Goal: Information Seeking & Learning: Compare options

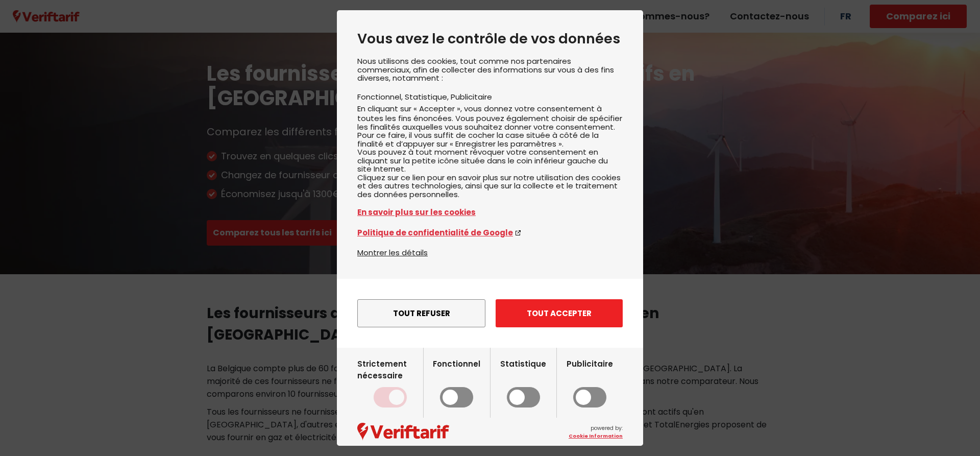
click at [547, 327] on button "Tout accepter" at bounding box center [559, 313] width 127 height 28
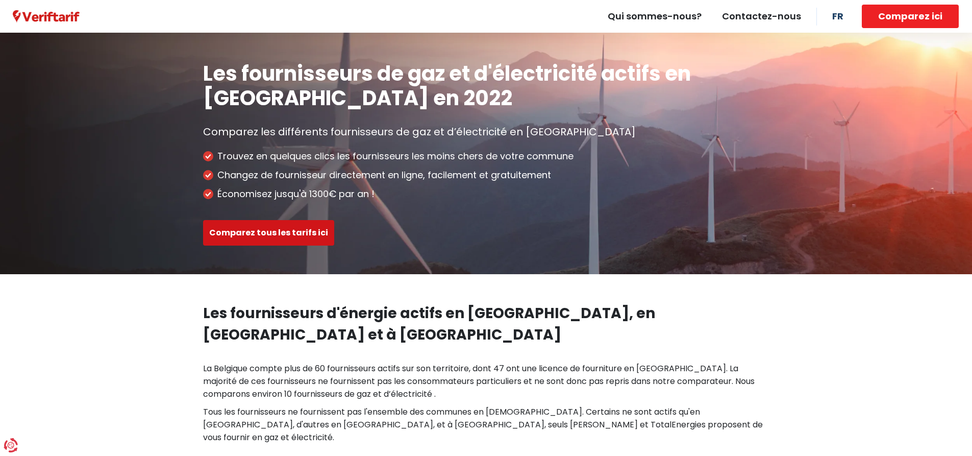
click at [319, 237] on button "Comparez tous les tarifs ici" at bounding box center [268, 233] width 131 height 26
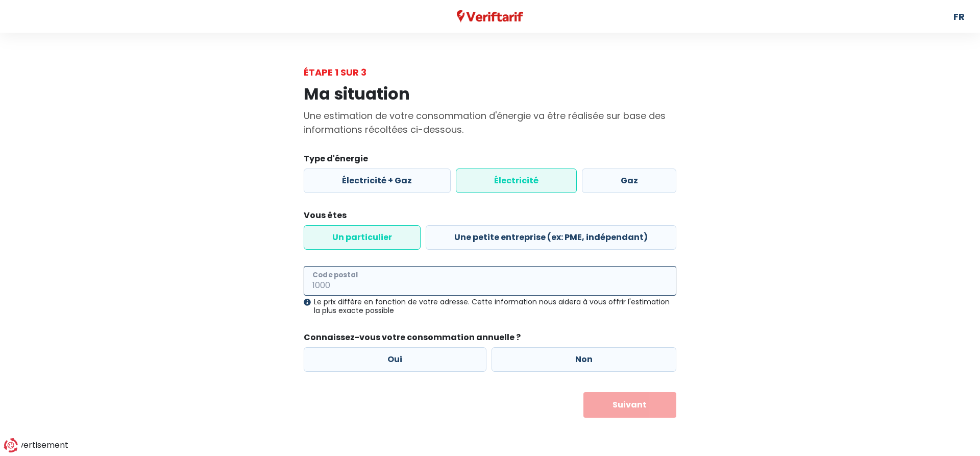
click at [429, 270] on input "Code postal" at bounding box center [490, 281] width 373 height 30
type input "8510"
click at [398, 183] on label "Électricité + Gaz" at bounding box center [377, 180] width 147 height 25
click at [398, 183] on input "Électricité + Gaz" at bounding box center [377, 180] width 147 height 25
radio input "true"
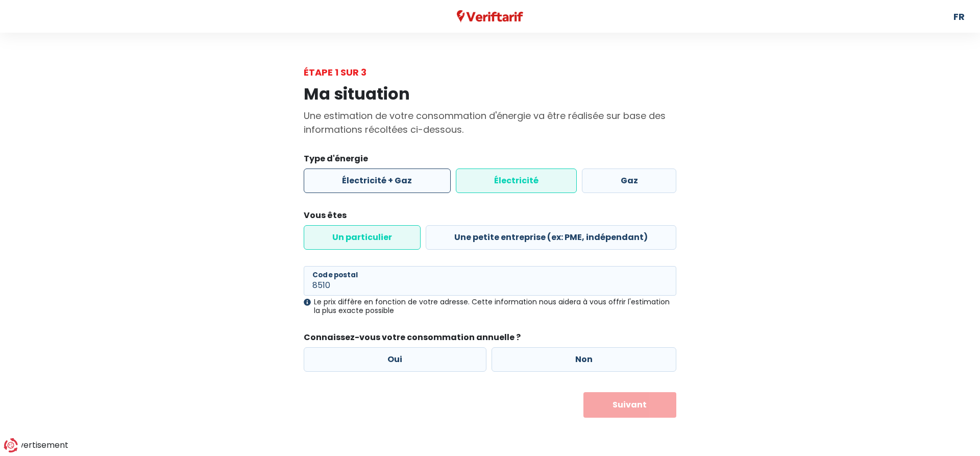
radio input "false"
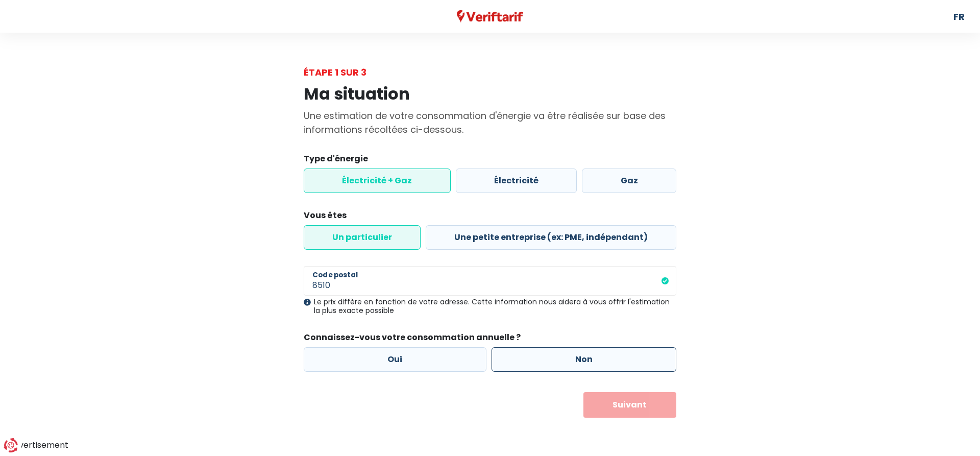
click at [528, 356] on label "Non" at bounding box center [584, 359] width 185 height 25
click at [528, 356] on input "Non" at bounding box center [584, 359] width 185 height 25
radio input "true"
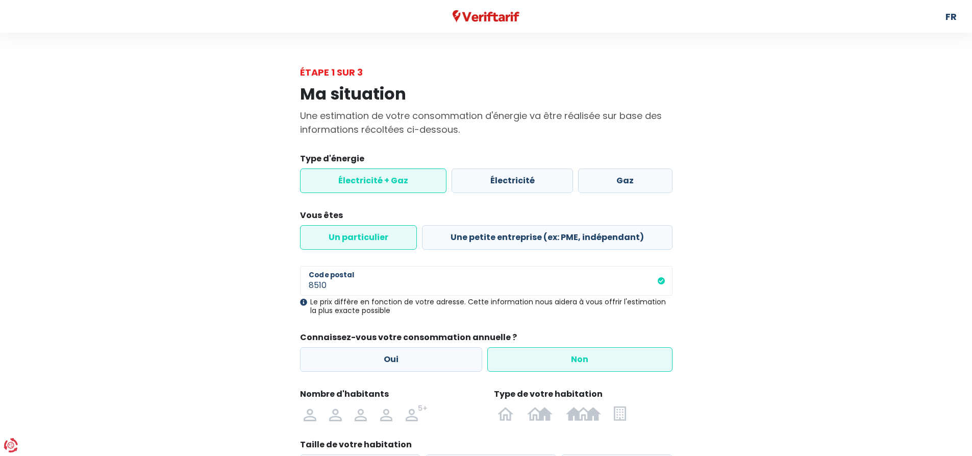
scroll to position [102, 0]
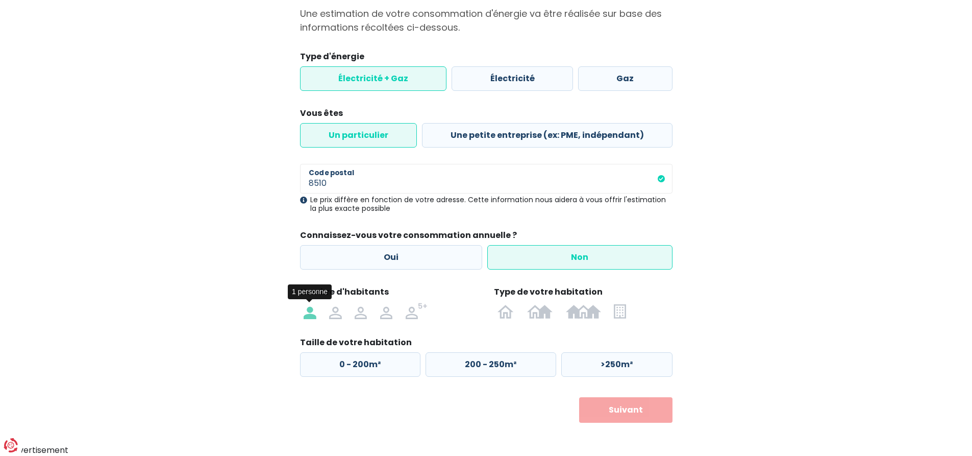
click at [305, 307] on img at bounding box center [310, 311] width 12 height 16
click at [305, 307] on input "radio" at bounding box center [311, 311] width 26 height 16
radio input "true"
click at [506, 312] on img at bounding box center [506, 311] width 16 height 16
click at [506, 312] on input "radio" at bounding box center [507, 311] width 30 height 16
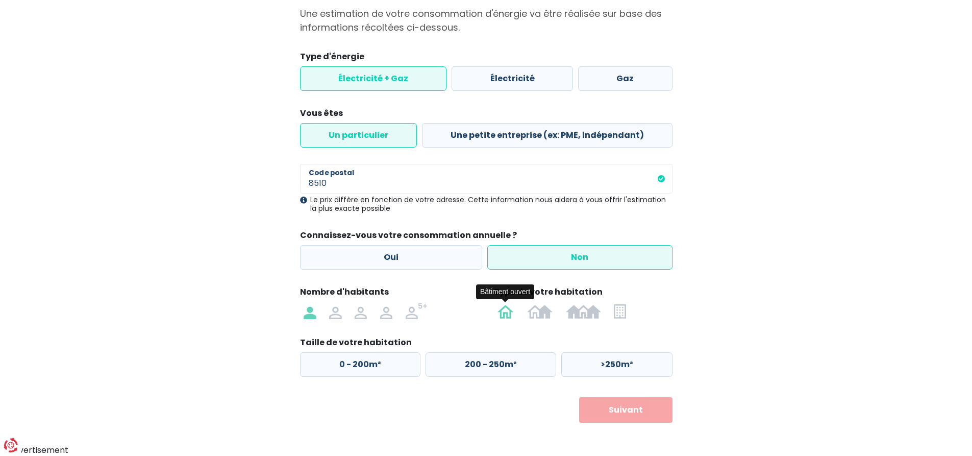
radio input "true"
click at [582, 316] on img at bounding box center [583, 311] width 35 height 16
click at [582, 316] on input "radio" at bounding box center [583, 311] width 48 height 16
radio input "true"
radio input "false"
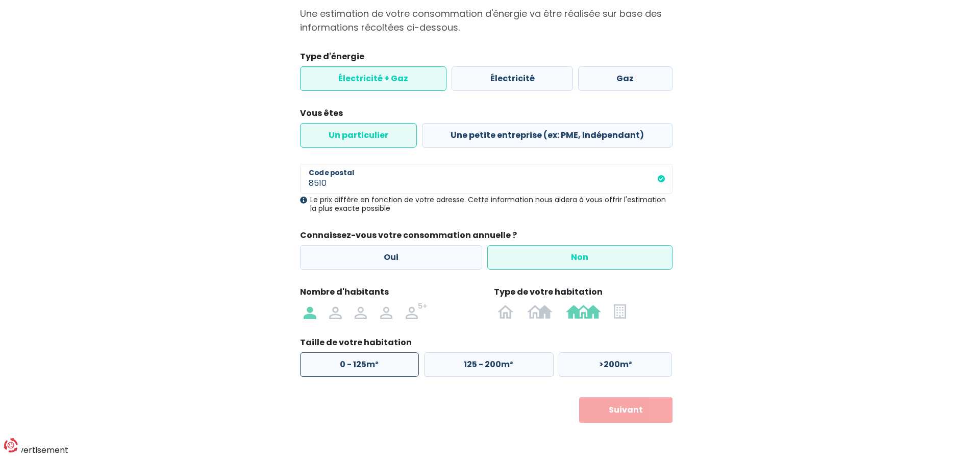
click at [383, 369] on label "0 - 125m²" at bounding box center [359, 364] width 119 height 25
click at [383, 369] on input "0 - 125m²" at bounding box center [359, 364] width 119 height 25
radio input "true"
click at [662, 414] on button "Suivant" at bounding box center [625, 410] width 93 height 26
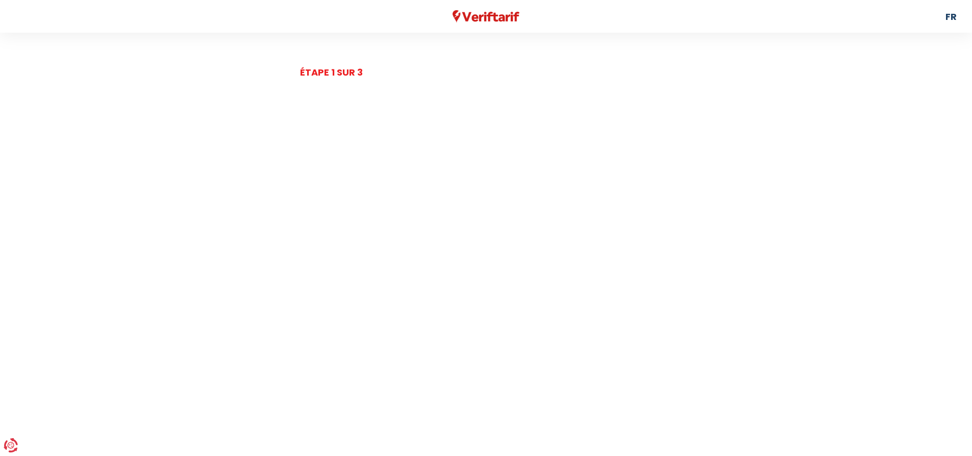
select select
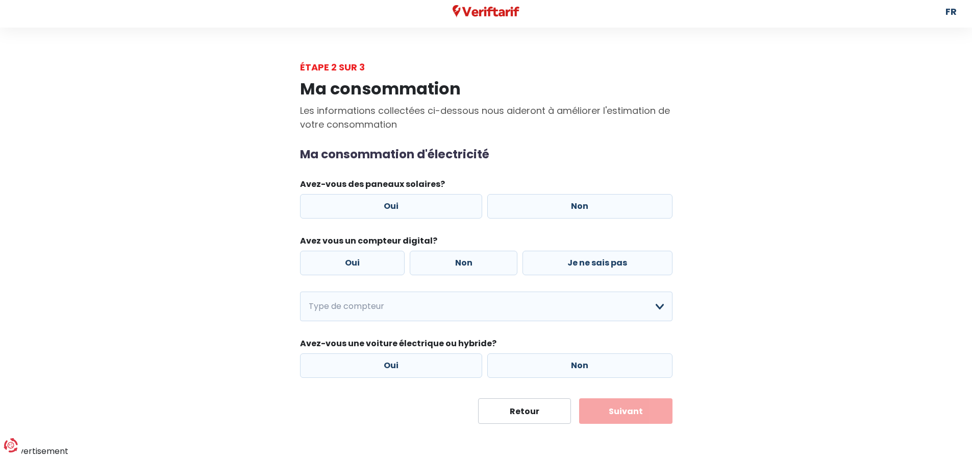
scroll to position [6, 0]
click at [582, 210] on label "Non" at bounding box center [579, 205] width 185 height 25
click at [582, 210] on input "Non" at bounding box center [579, 205] width 185 height 25
radio input "true"
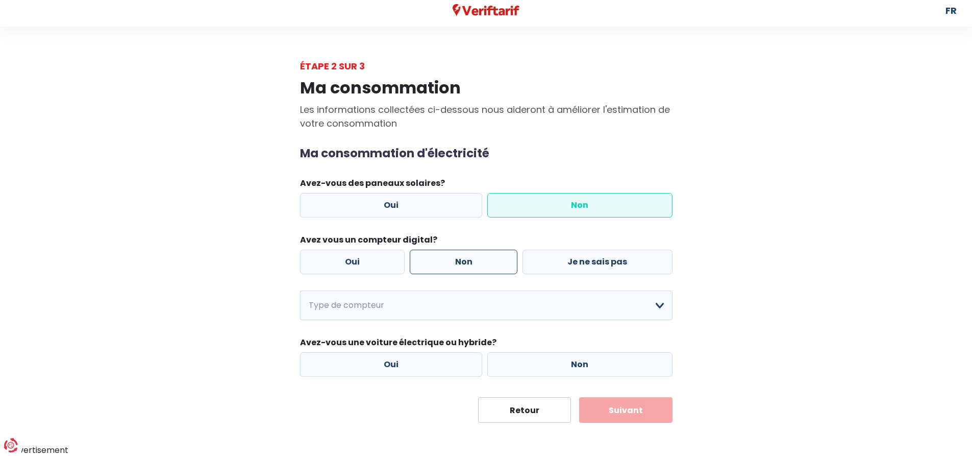
click at [465, 266] on label "Non" at bounding box center [464, 262] width 108 height 25
click at [465, 266] on input "Non" at bounding box center [464, 262] width 108 height 25
radio input "true"
click at [465, 308] on select "Mono-horaire Bi-horaire Mono-horaire + exclusif nuit Bi-horaire + exclusif nuit…" at bounding box center [486, 305] width 373 height 30
click at [712, 295] on div "Ma consommation Les informations collectées ci-dessous nous aideront à améliore…" at bounding box center [486, 248] width 582 height 350
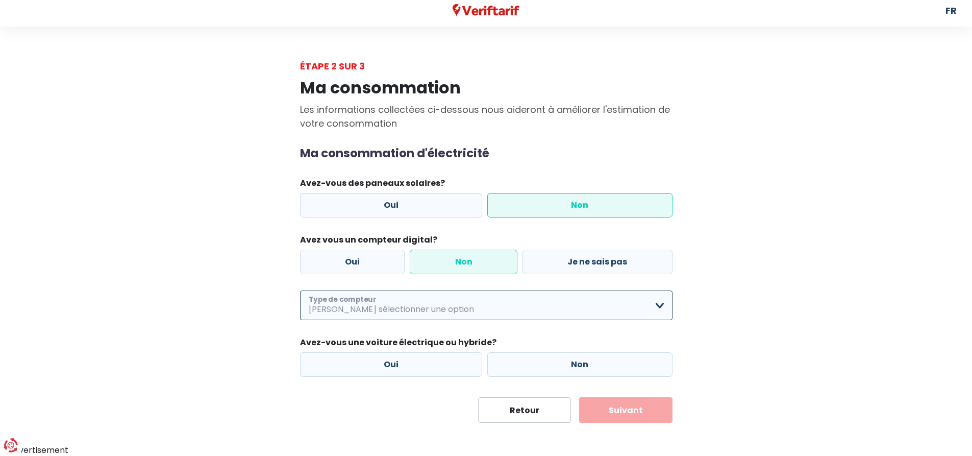
drag, startPoint x: 582, startPoint y: 315, endPoint x: 574, endPoint y: 319, distance: 8.9
click at [582, 315] on select "Mono-horaire Bi-horaire Mono-horaire + exclusif nuit Bi-horaire + exclusif nuit…" at bounding box center [486, 305] width 373 height 30
click at [300, 290] on select "Mono-horaire Bi-horaire Mono-horaire + exclusif nuit Bi-horaire + exclusif nuit…" at bounding box center [486, 305] width 373 height 30
select select "day_single_rate"
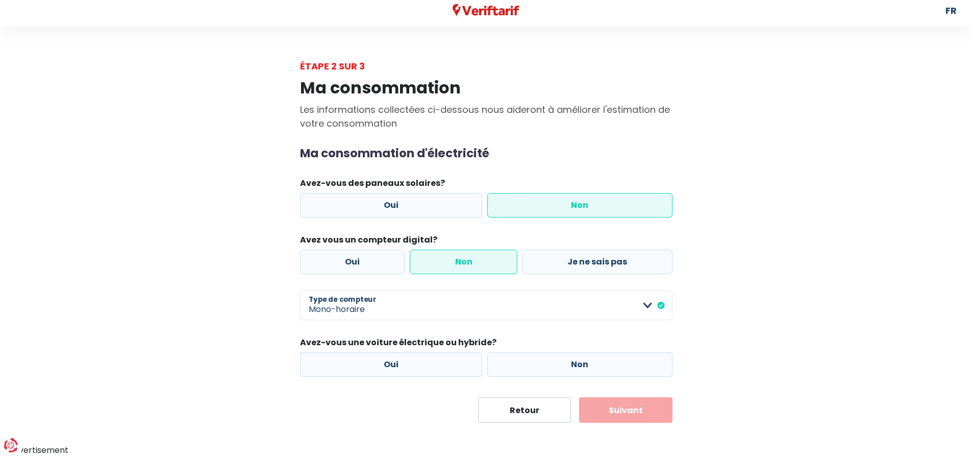
click at [795, 279] on main "Étape 2 sur 3 Ma consommation Les informations collectées ci-dessous nous aider…" at bounding box center [486, 240] width 972 height 363
click at [546, 355] on label "Non" at bounding box center [579, 364] width 185 height 25
click at [546, 355] on input "Non" at bounding box center [579, 364] width 185 height 25
radio input "true"
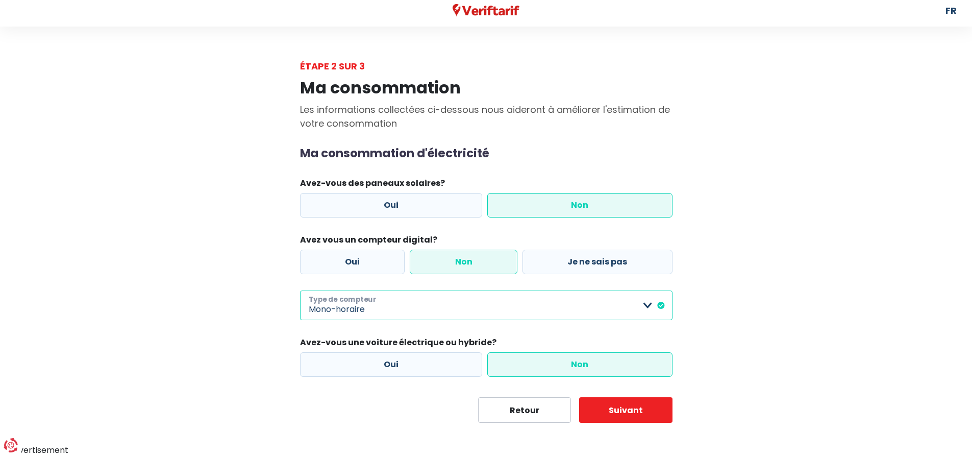
click at [633, 300] on select "Mono-horaire Bi-horaire Mono-horaire + exclusif nuit Bi-horaire + exclusif nuit…" at bounding box center [486, 305] width 373 height 30
select select "day_single_rate"
click at [300, 290] on select "Mono-horaire Bi-horaire Mono-horaire + exclusif nuit Bi-horaire + exclusif nuit…" at bounding box center [486, 305] width 373 height 30
click at [757, 298] on div "Ma consommation Les informations collectées ci-dessous nous aideront à améliore…" at bounding box center [486, 248] width 582 height 350
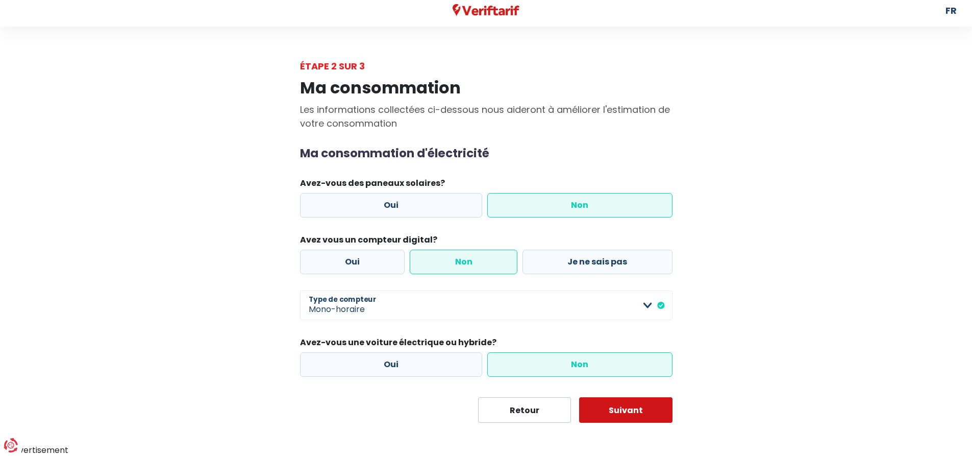
click at [615, 401] on button "Suivant" at bounding box center [625, 410] width 93 height 26
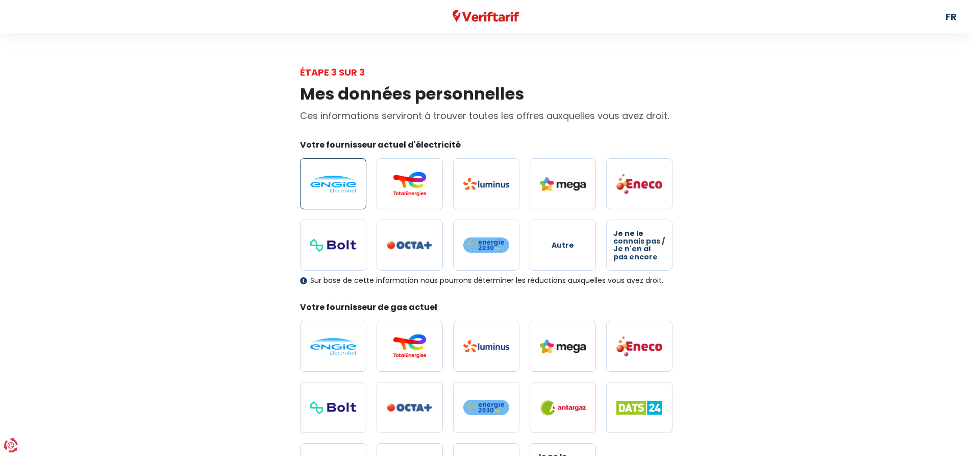
click at [335, 175] on label at bounding box center [333, 183] width 66 height 51
click at [335, 175] on input "radio" at bounding box center [333, 183] width 66 height 51
radio input "true"
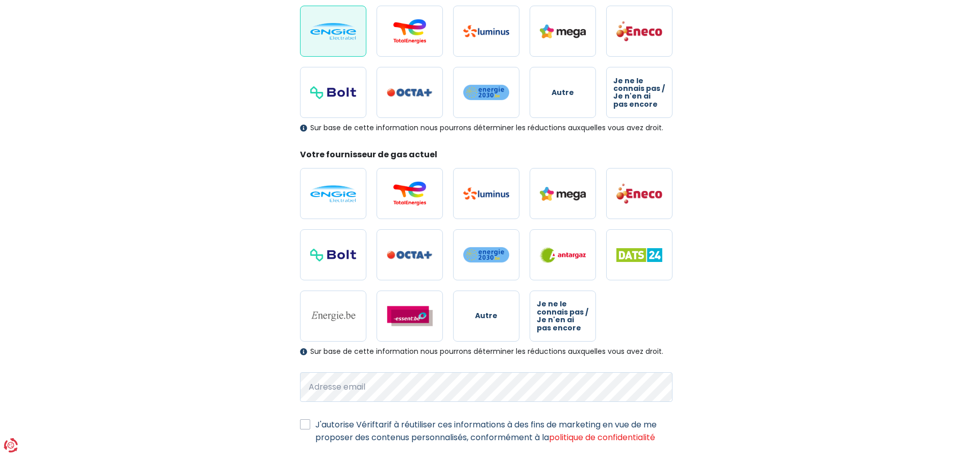
scroll to position [153, 0]
click at [324, 192] on img at bounding box center [333, 193] width 46 height 17
click at [324, 192] on input "radio" at bounding box center [333, 192] width 66 height 51
radio input "true"
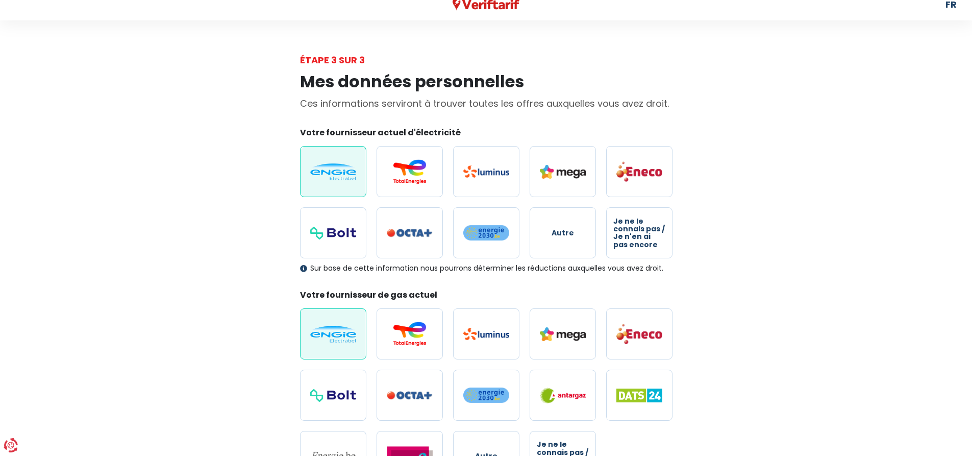
scroll to position [0, 0]
